Goal: Navigation & Orientation: Find specific page/section

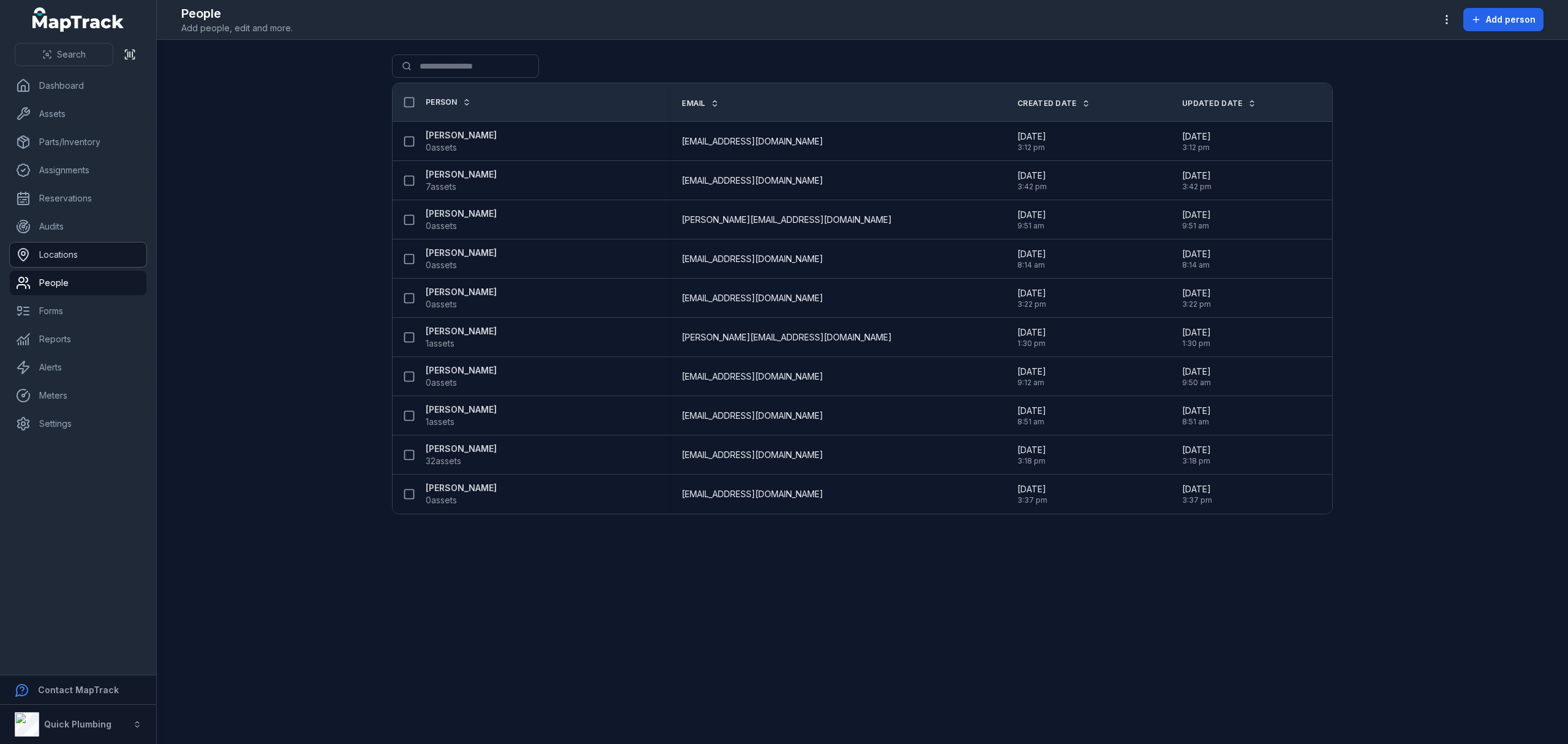
click at [49, 258] on link "Locations" at bounding box center [78, 254] width 137 height 25
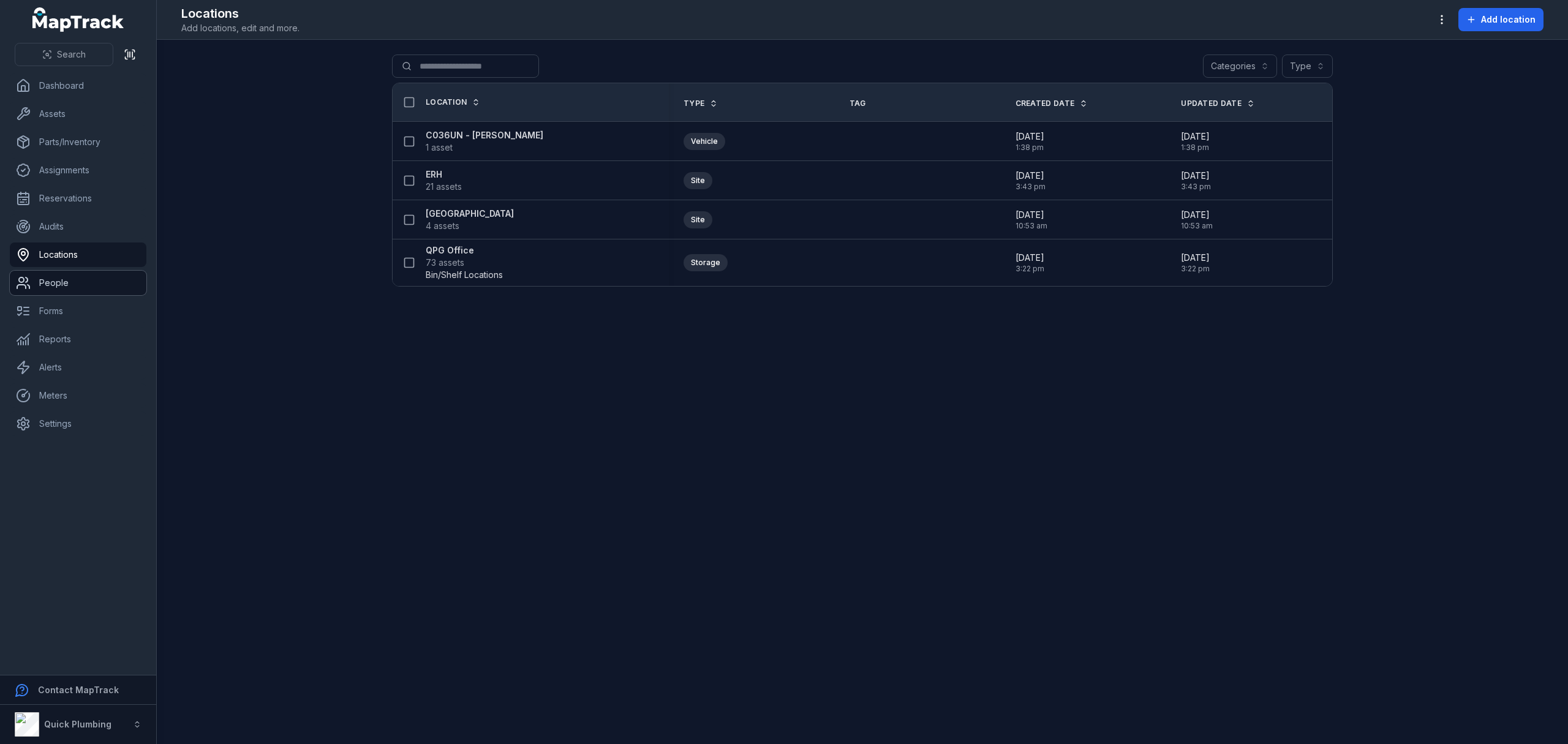
click at [58, 277] on link "People" at bounding box center [78, 283] width 137 height 25
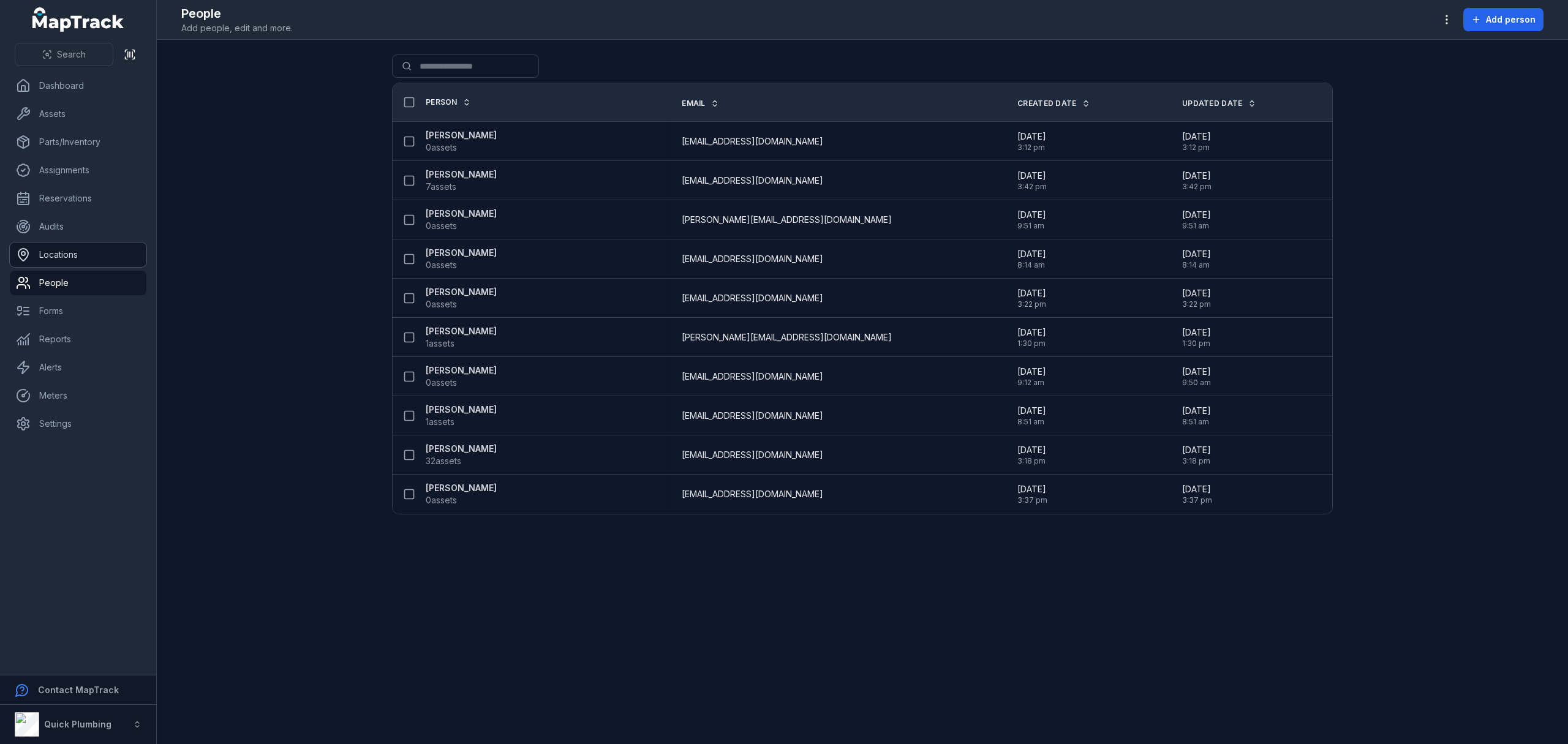
click at [49, 257] on link "Locations" at bounding box center [78, 254] width 137 height 25
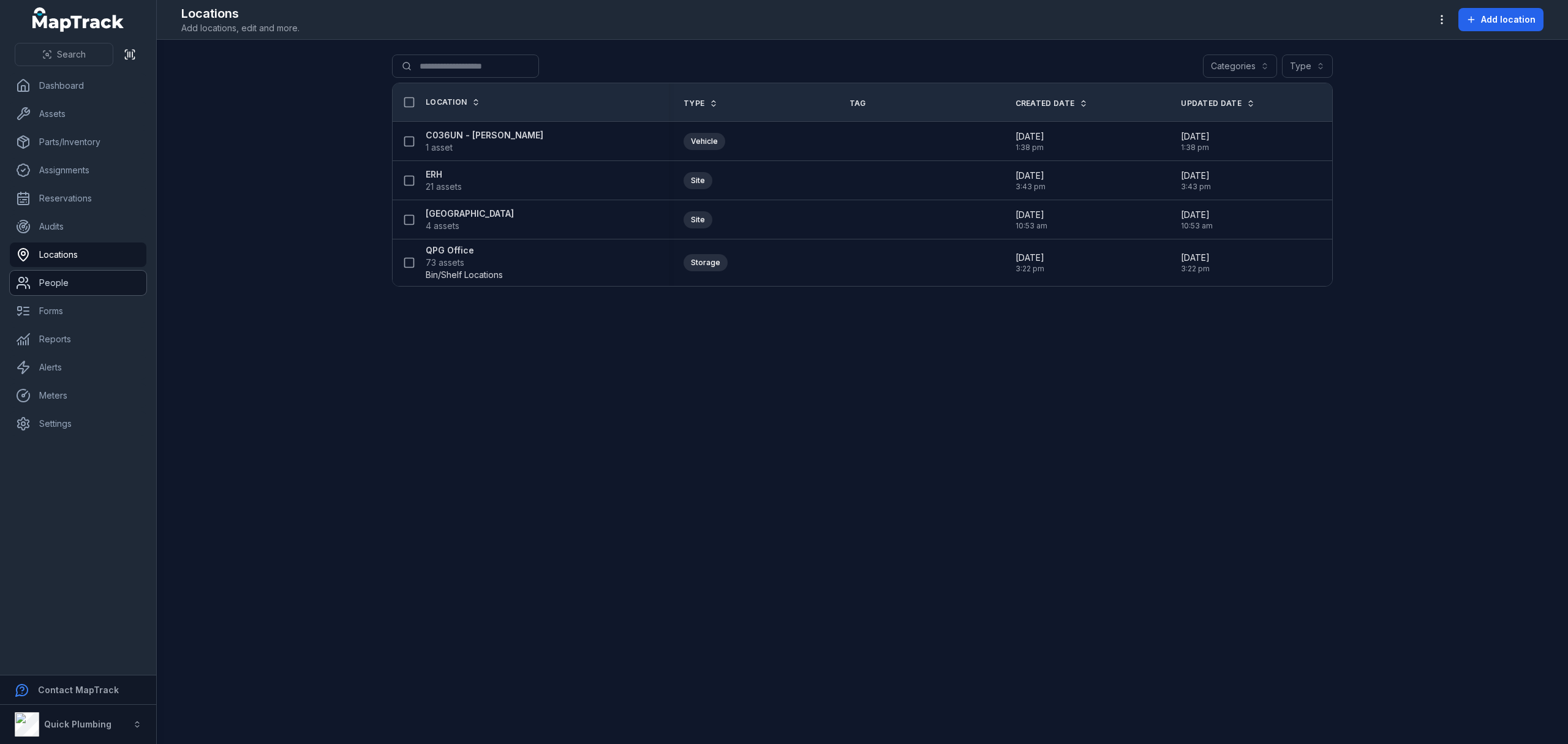
click at [56, 277] on link "People" at bounding box center [78, 283] width 137 height 25
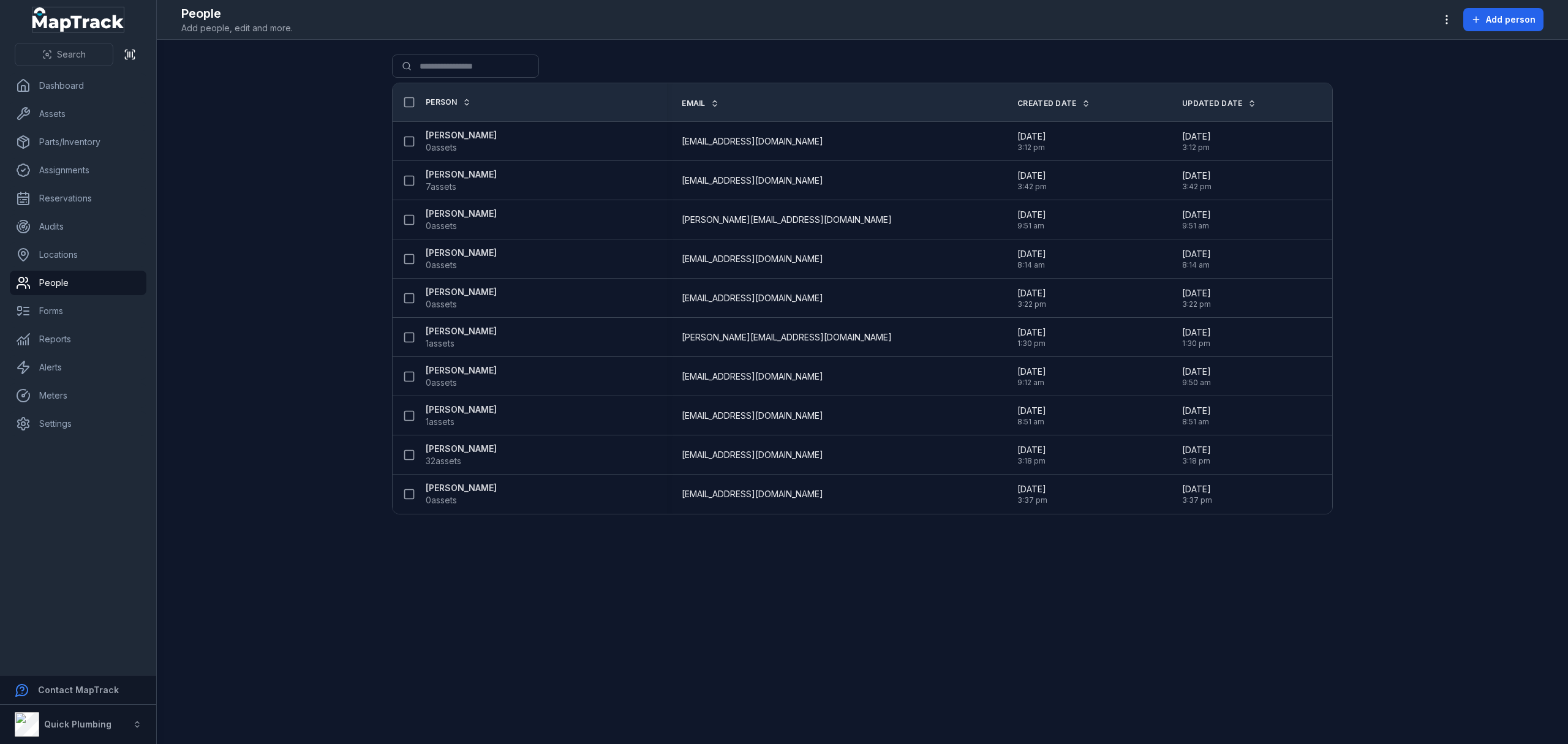
click at [61, 22] on icon "MapTrack" at bounding box center [86, 23] width 76 height 16
